Goal: Use online tool/utility: Utilize a website feature to perform a specific function

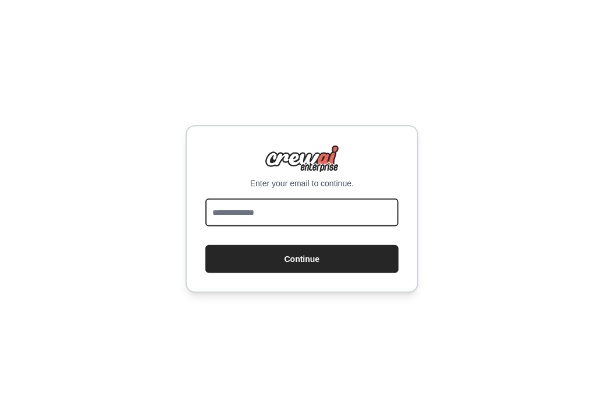
click at [220, 215] on input "email" at bounding box center [302, 213] width 193 height 28
type input "**********"
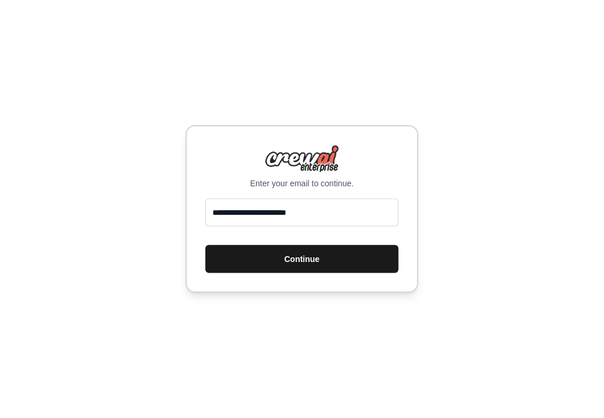
click at [316, 259] on button "Continue" at bounding box center [302, 259] width 193 height 28
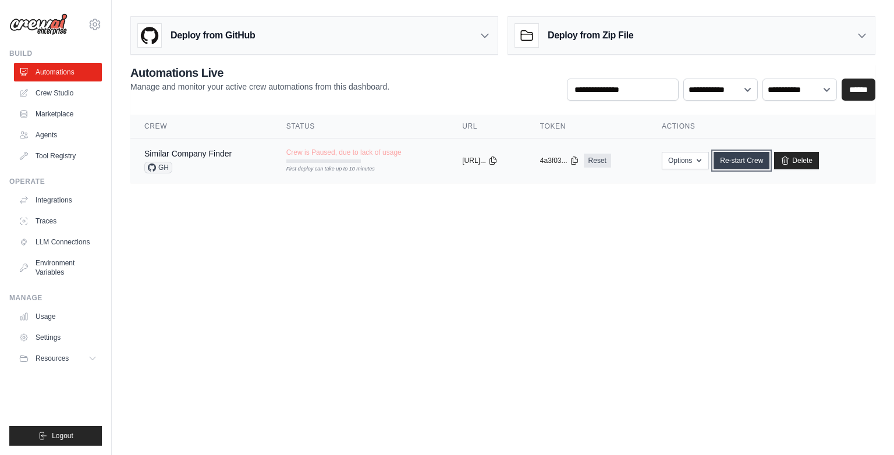
click at [595, 164] on link "Re-start Crew" at bounding box center [742, 160] width 56 height 17
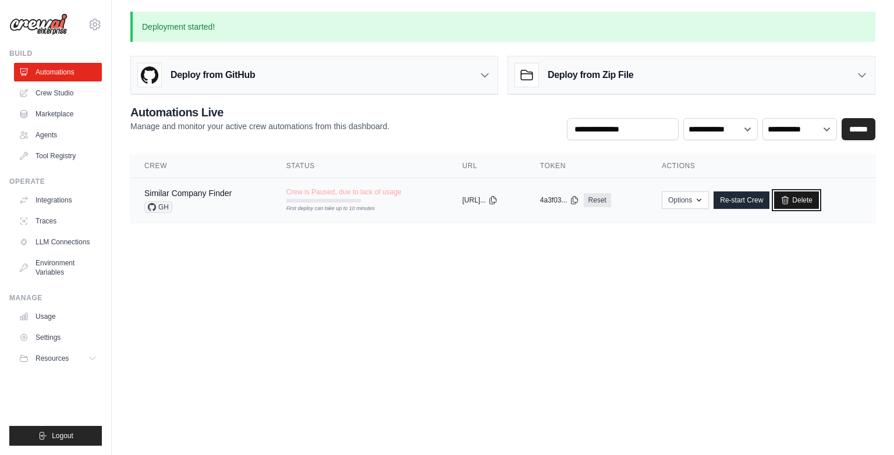
click at [595, 203] on link "Delete" at bounding box center [796, 200] width 45 height 17
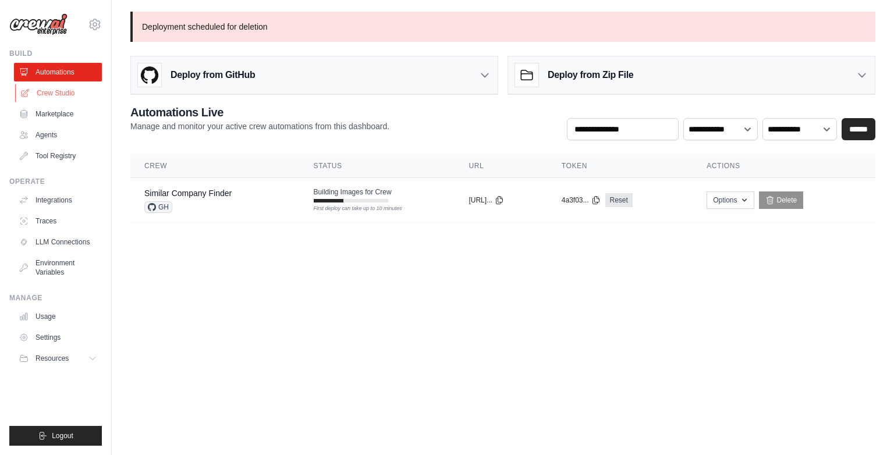
click at [63, 97] on link "Crew Studio" at bounding box center [59, 93] width 88 height 19
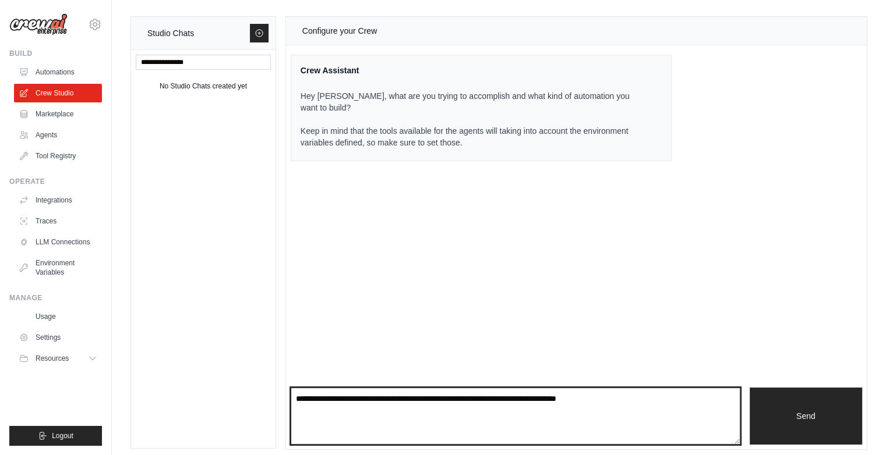
click at [303, 409] on textarea at bounding box center [515, 416] width 449 height 57
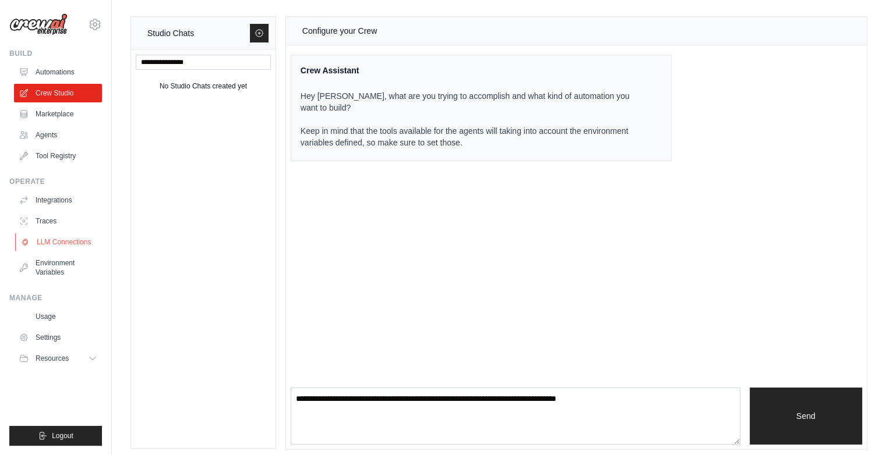
click at [60, 242] on link "LLM Connections" at bounding box center [59, 242] width 88 height 19
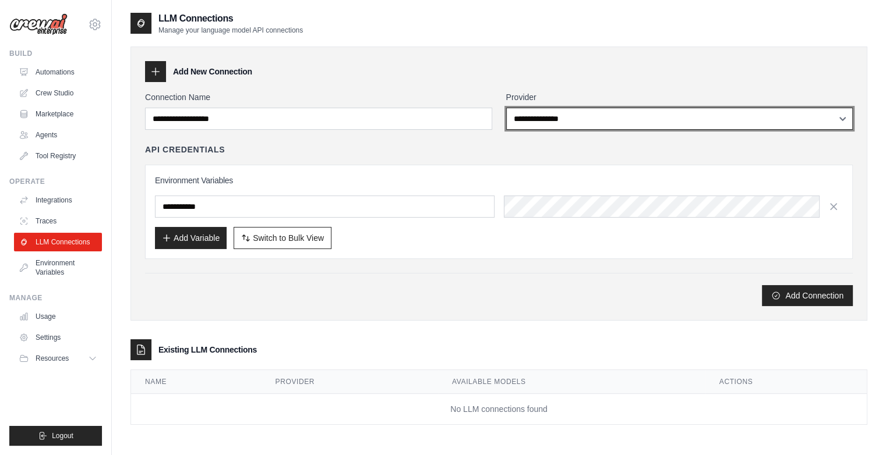
click at [610, 118] on select "**********" at bounding box center [679, 119] width 347 height 22
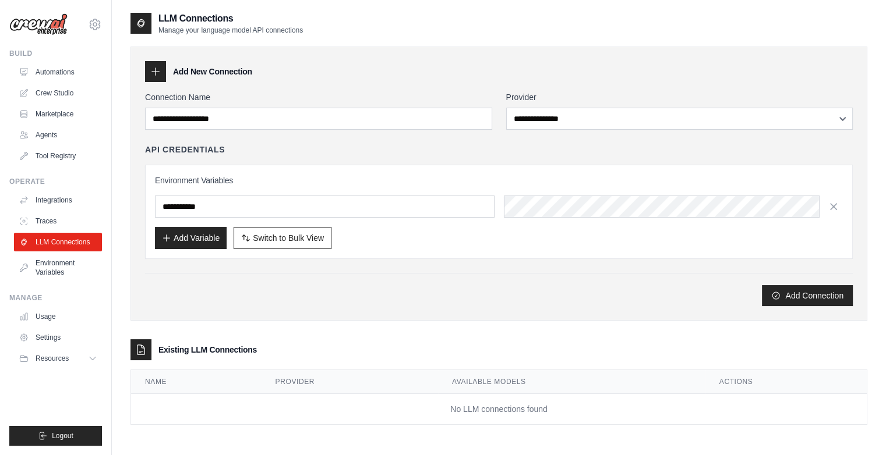
click at [466, 76] on div "Add New Connection" at bounding box center [498, 71] width 707 height 21
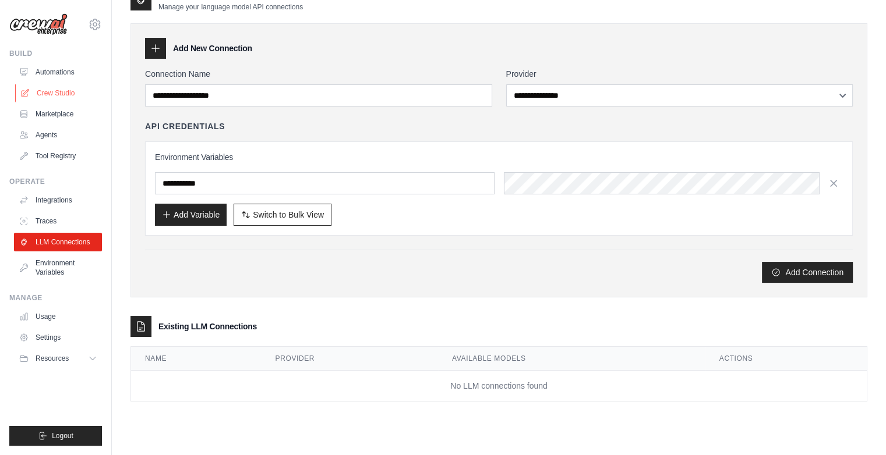
click at [58, 96] on link "Crew Studio" at bounding box center [59, 93] width 88 height 19
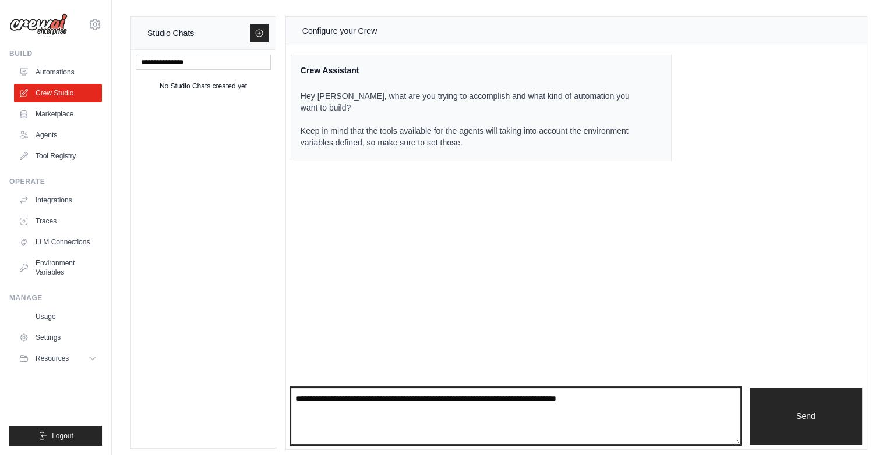
click at [293, 405] on textarea at bounding box center [515, 416] width 449 height 57
paste textarea "**********"
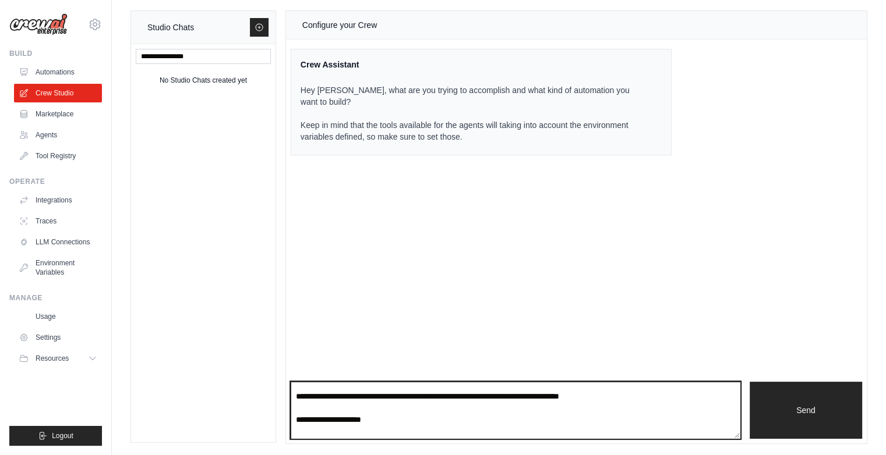
scroll to position [338, 0]
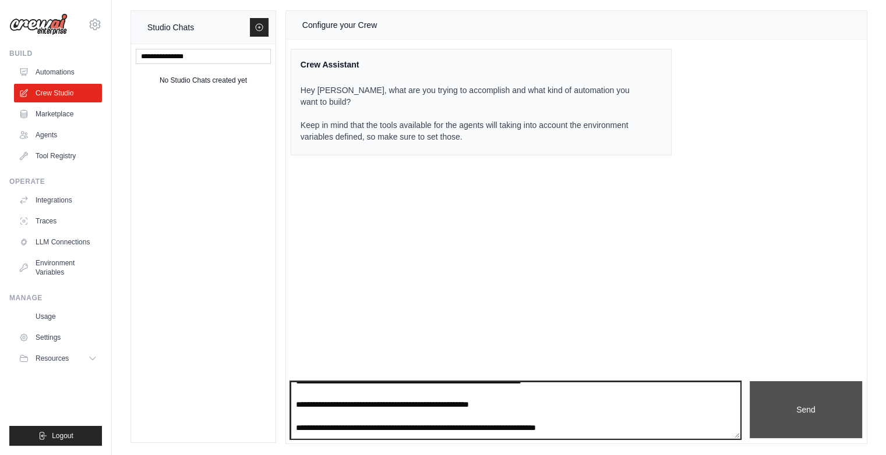
type textarea "**********"
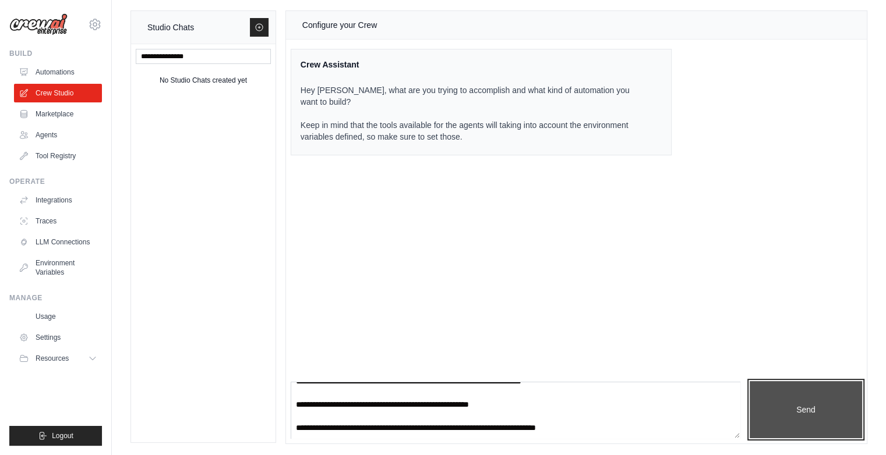
click at [813, 409] on button "Send" at bounding box center [805, 409] width 112 height 57
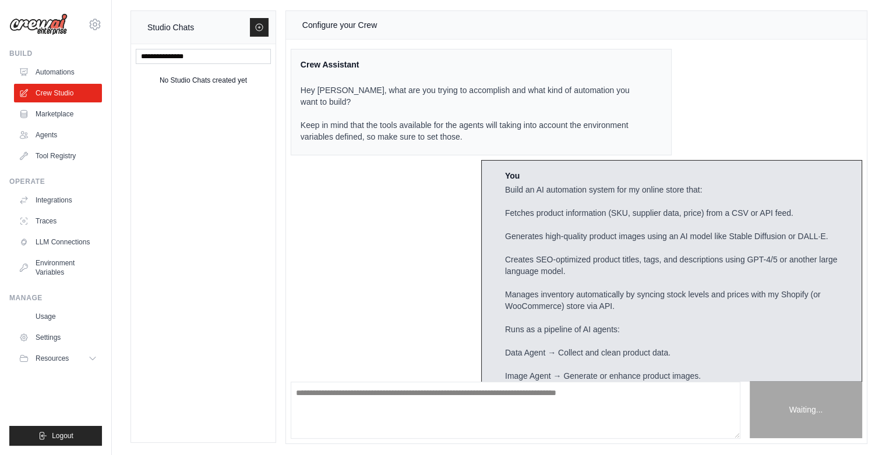
scroll to position [242, 0]
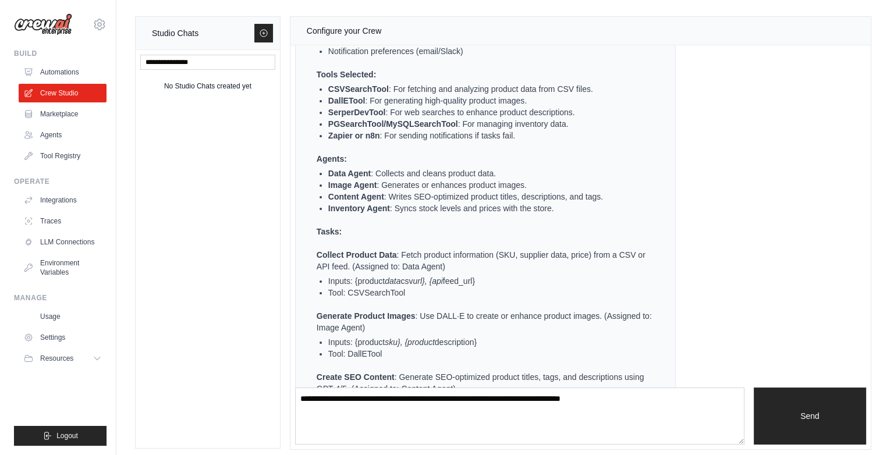
scroll to position [745, 0]
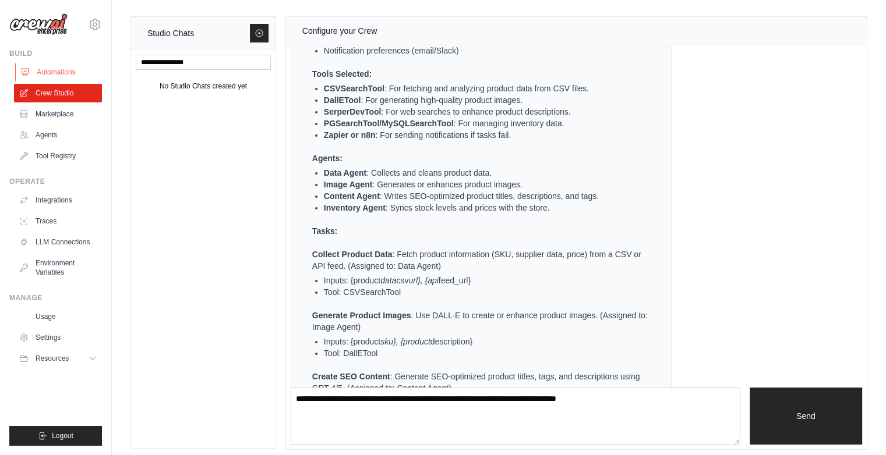
click at [46, 76] on link "Automations" at bounding box center [59, 72] width 88 height 19
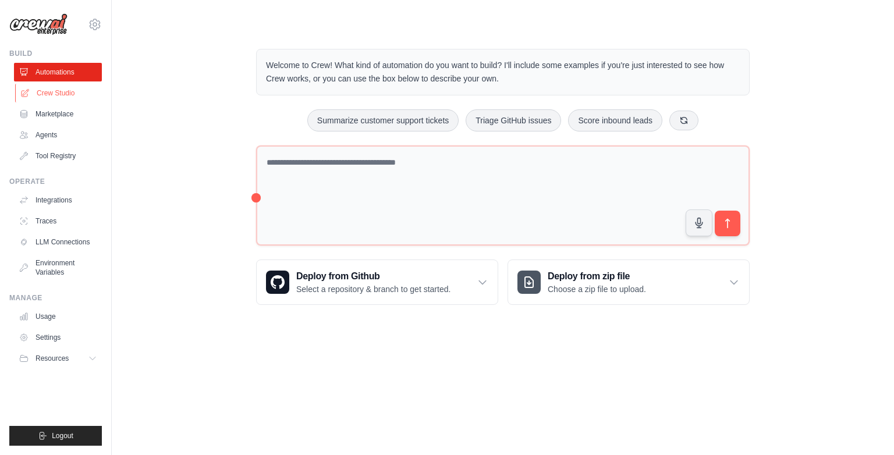
click at [60, 93] on link "Crew Studio" at bounding box center [59, 93] width 88 height 19
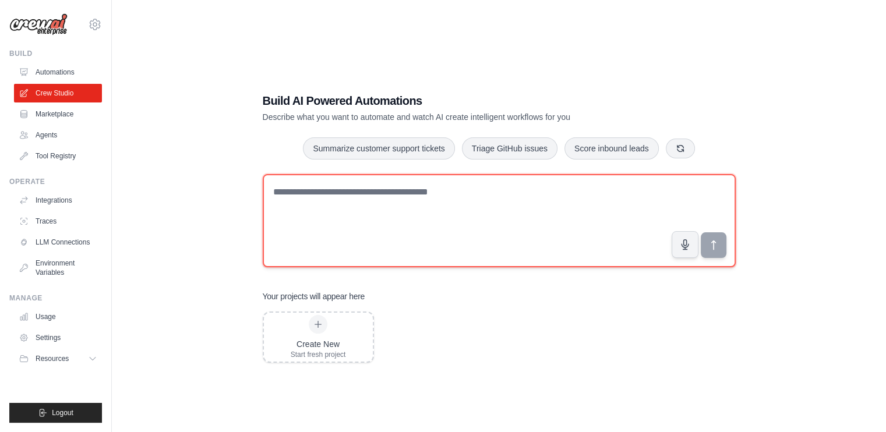
click at [282, 195] on textarea at bounding box center [499, 220] width 473 height 93
paste textarea "**********"
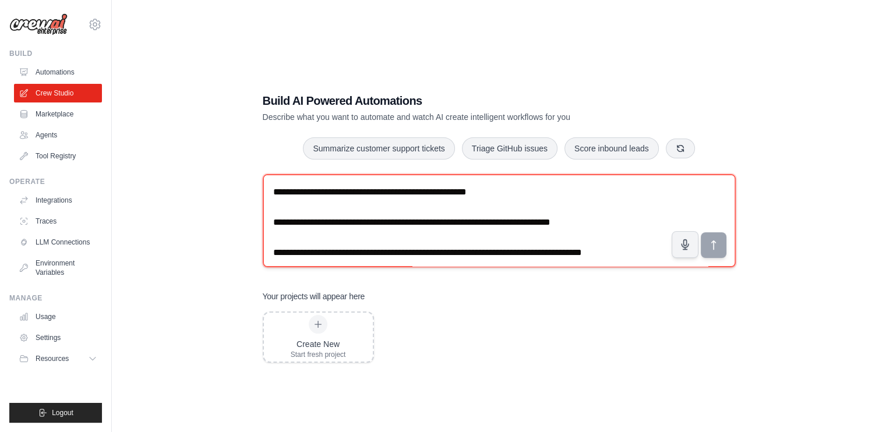
scroll to position [475, 0]
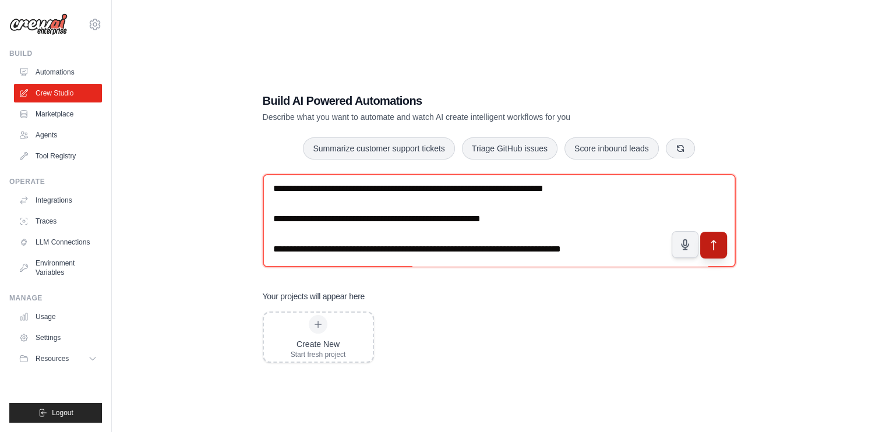
type textarea "**********"
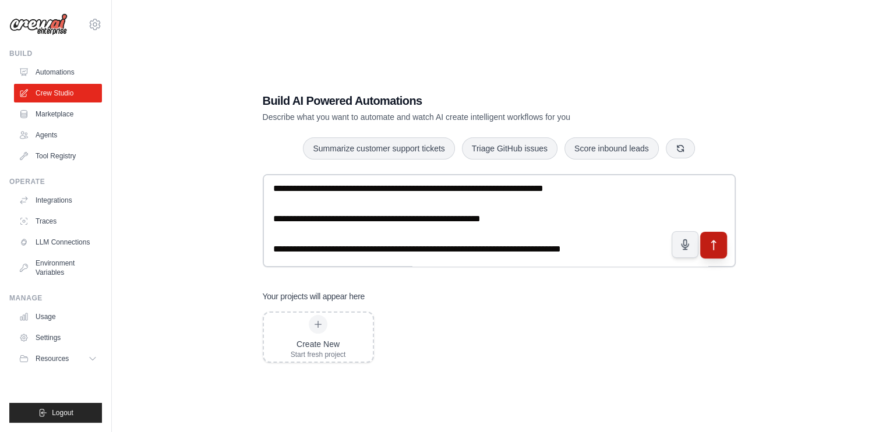
click at [709, 238] on button "submit" at bounding box center [712, 245] width 27 height 27
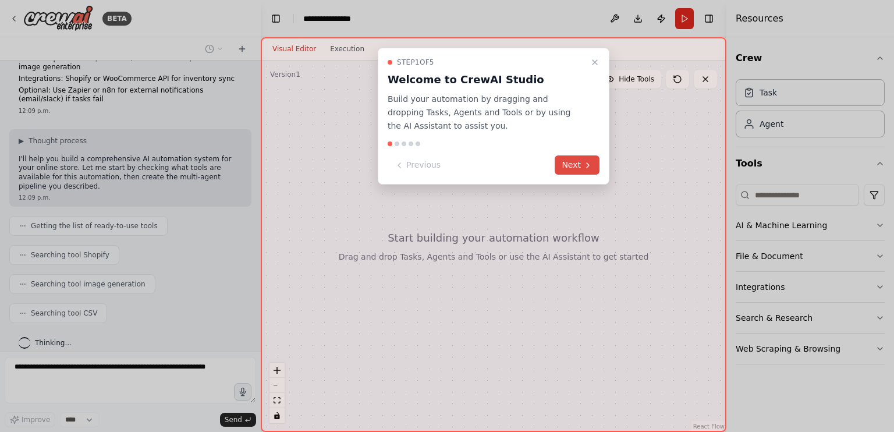
scroll to position [263, 0]
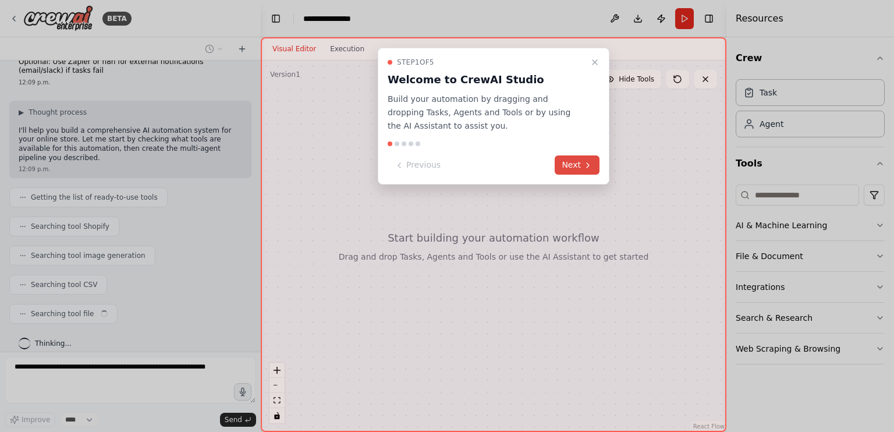
click at [572, 165] on button "Next" at bounding box center [577, 164] width 45 height 19
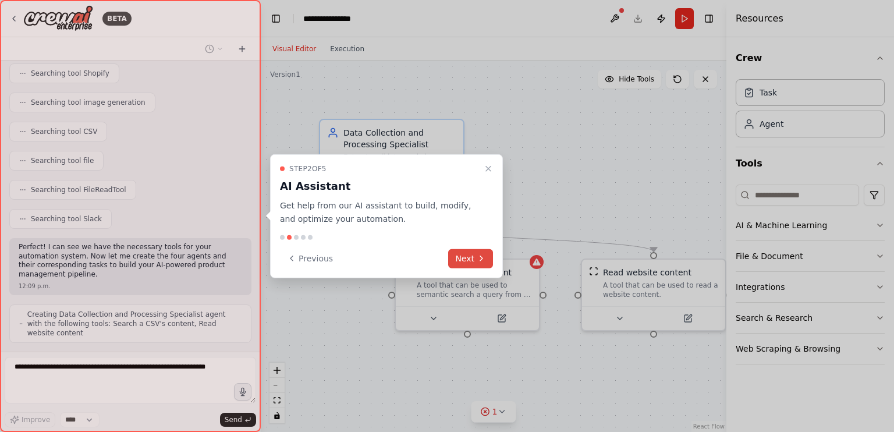
scroll to position [454, 0]
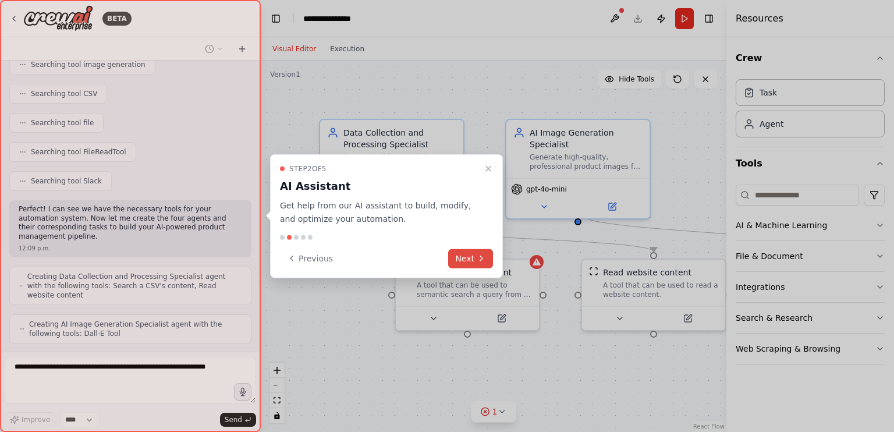
click at [473, 257] on button "Next" at bounding box center [470, 258] width 45 height 19
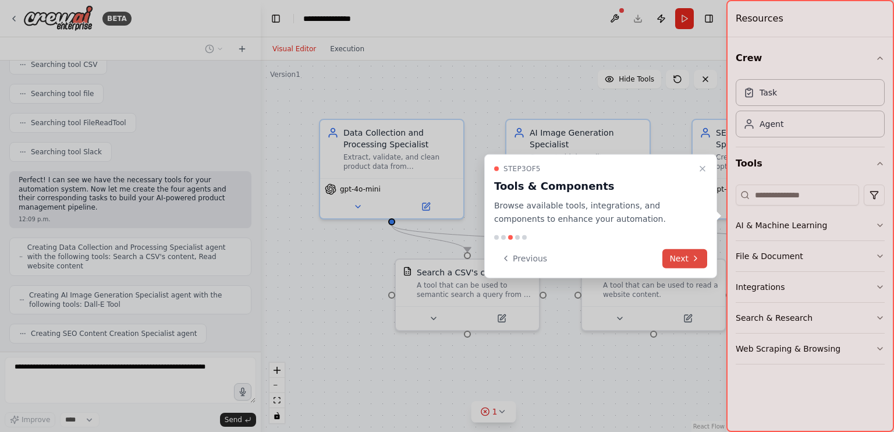
scroll to position [531, 0]
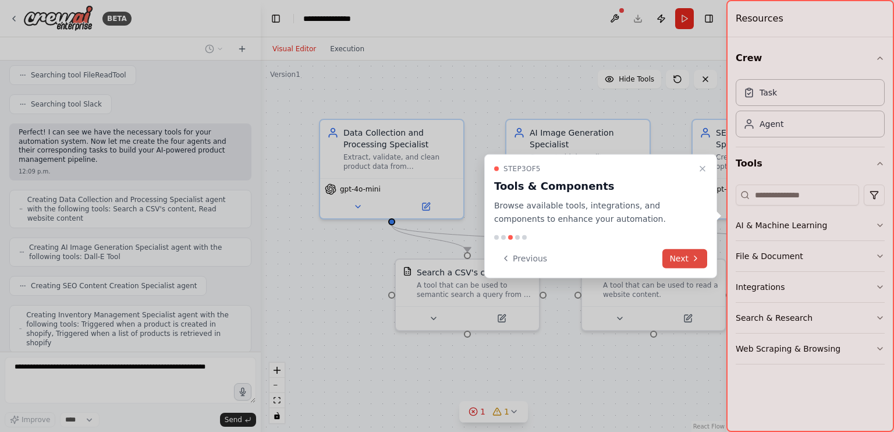
click at [681, 254] on button "Next" at bounding box center [685, 258] width 45 height 19
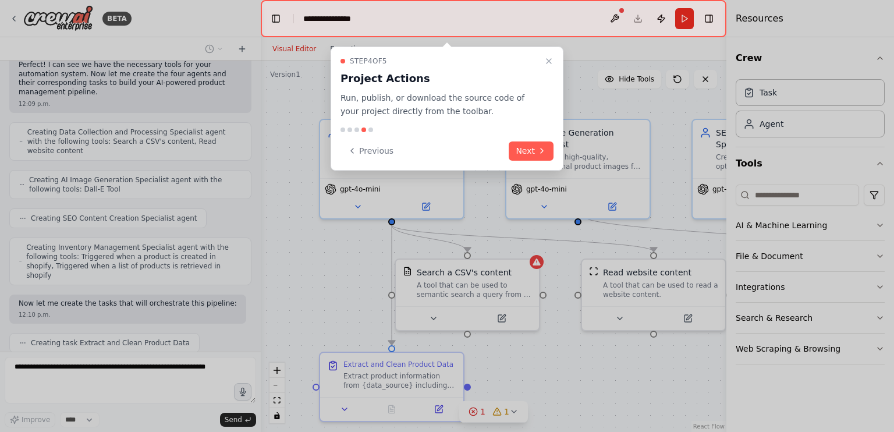
scroll to position [627, 0]
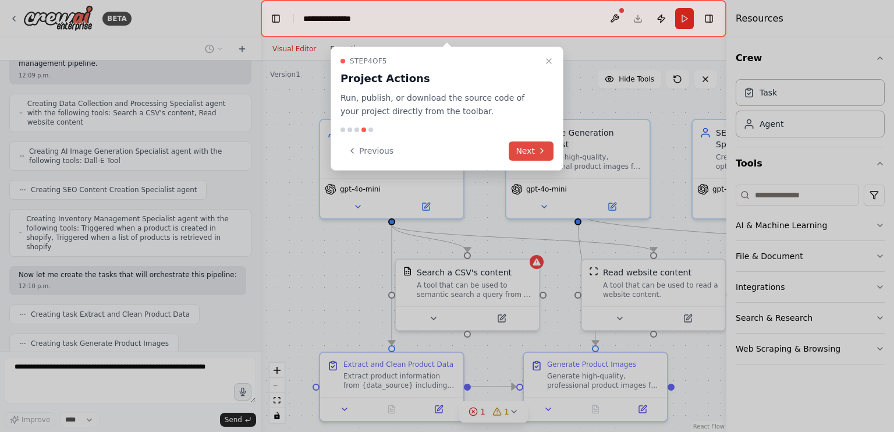
click at [536, 153] on button "Next" at bounding box center [531, 150] width 45 height 19
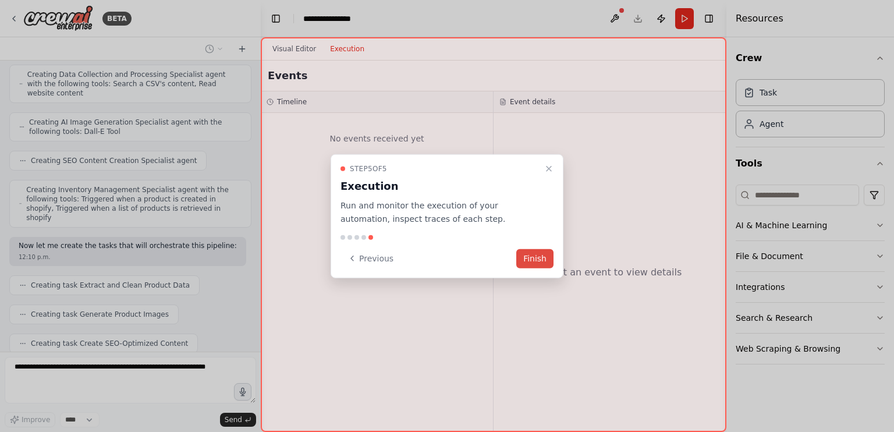
scroll to position [685, 0]
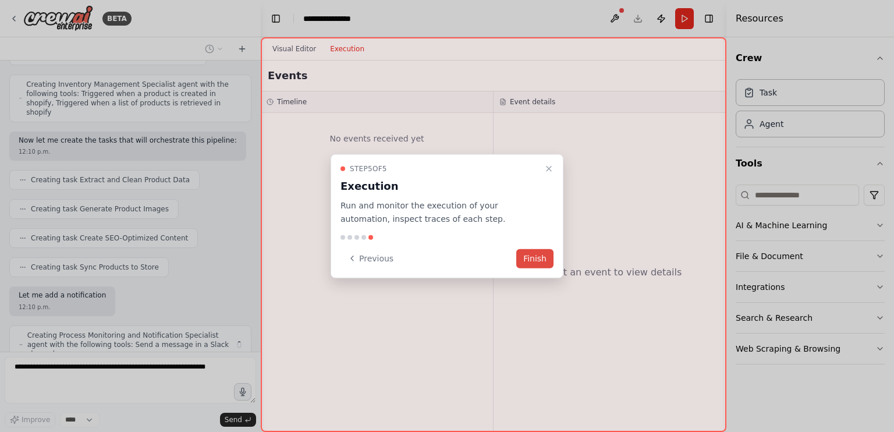
click at [540, 257] on button "Finish" at bounding box center [534, 258] width 37 height 19
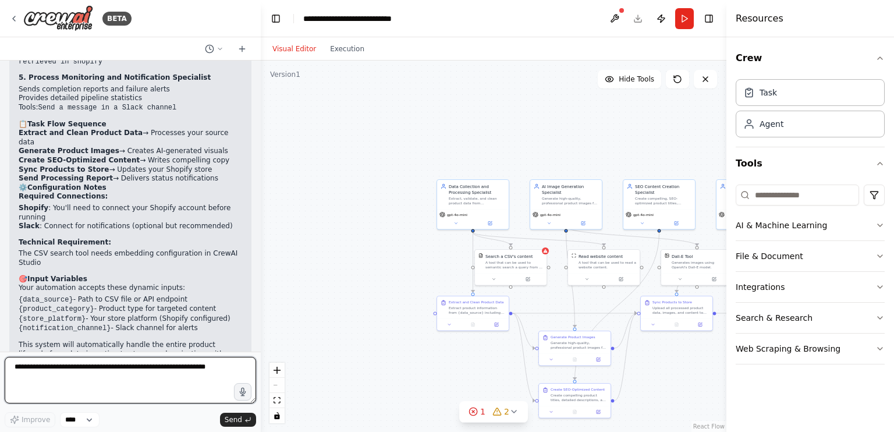
scroll to position [1461, 0]
